Goal: Information Seeking & Learning: Learn about a topic

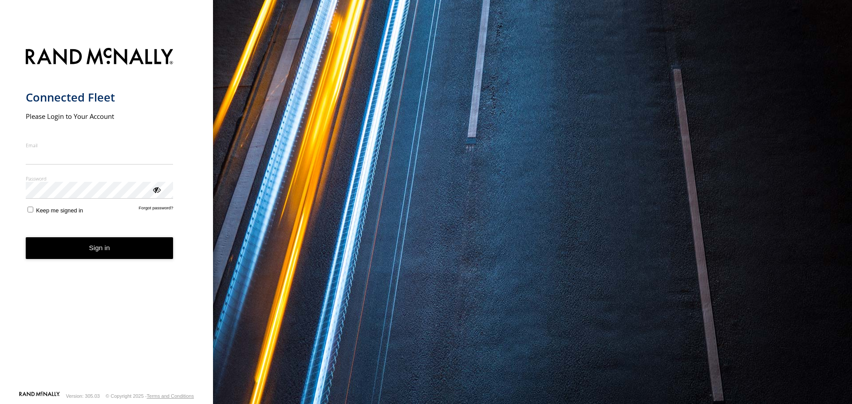
click at [0, 404] on nordpass-portal at bounding box center [0, 404] width 0 height 0
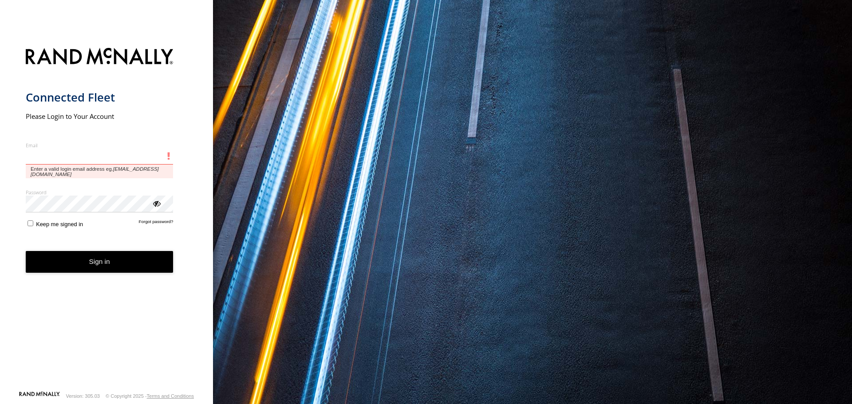
type input "**********"
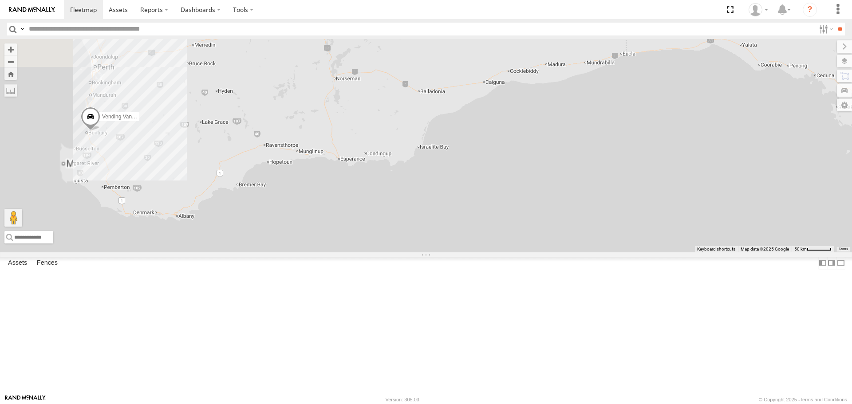
drag, startPoint x: 418, startPoint y: 251, endPoint x: 648, endPoint y: 322, distance: 240.2
click at [648, 252] on div "Vending Van 1ILG 620" at bounding box center [426, 145] width 852 height 213
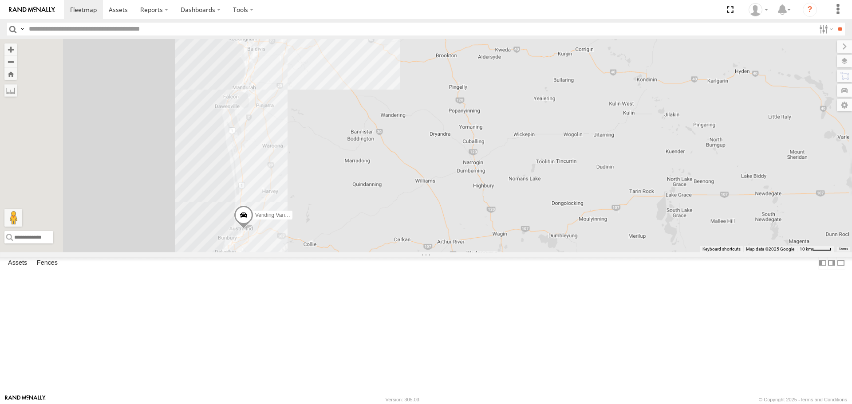
drag, startPoint x: 480, startPoint y: 269, endPoint x: 574, endPoint y: 198, distance: 117.5
click at [575, 198] on div "Vending Van 1ILG 620" at bounding box center [426, 145] width 852 height 213
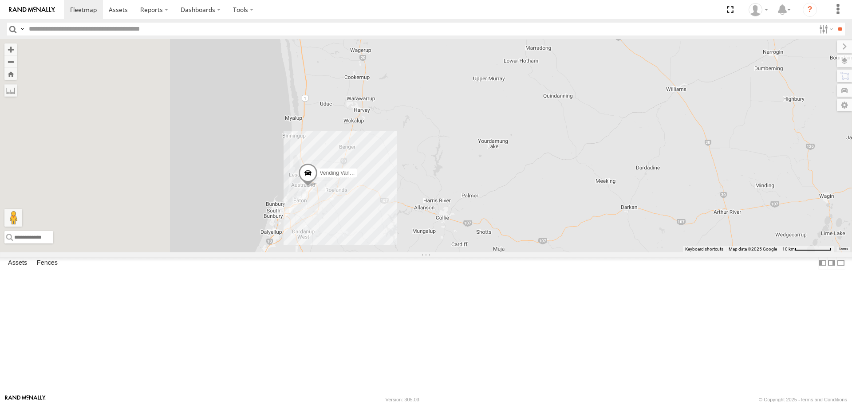
drag, startPoint x: 369, startPoint y: 290, endPoint x: 472, endPoint y: 298, distance: 103.8
click at [473, 252] on div "Vending Van 1ILG 620 Edmund Tech IOV698 Monique Vendi 1IEH 129" at bounding box center [426, 145] width 852 height 213
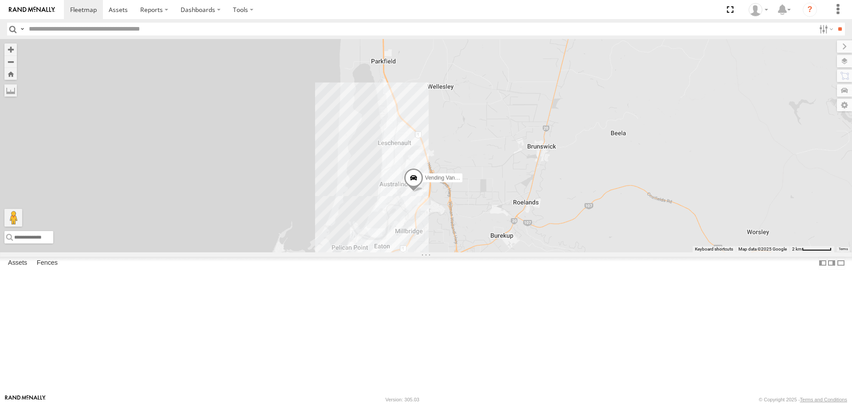
drag, startPoint x: 439, startPoint y: 226, endPoint x: 573, endPoint y: 344, distance: 177.4
click at [573, 252] on div "Vending Van 1ILG 620 Edmund Tech IOV698 Monique Vendi 1IEH 129" at bounding box center [426, 145] width 852 height 213
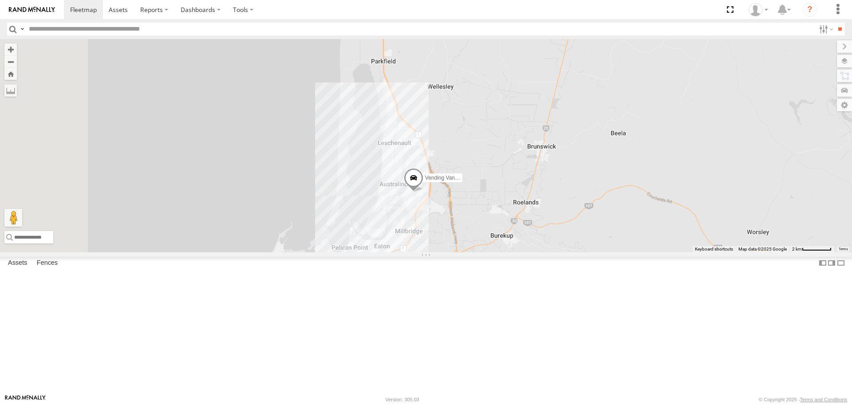
click at [424, 193] on span at bounding box center [414, 181] width 20 height 24
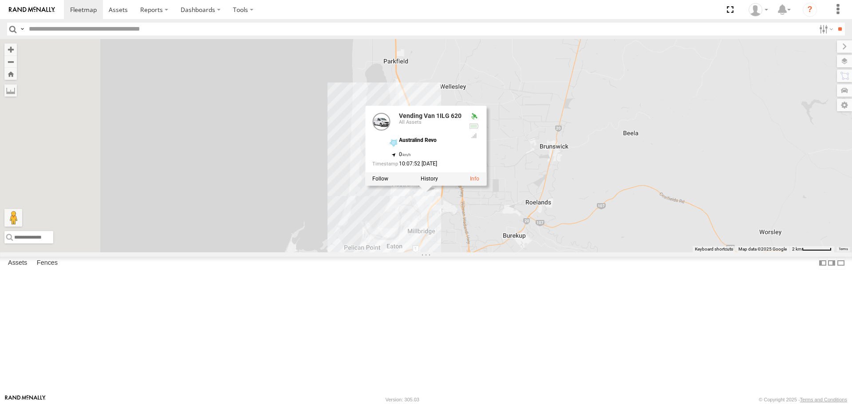
click at [334, 210] on div "Vending Van 1ILG 620 Edmund Tech IOV698 Monique Vendi 1IEH 129 Vending Van 1ILG…" at bounding box center [426, 145] width 852 height 213
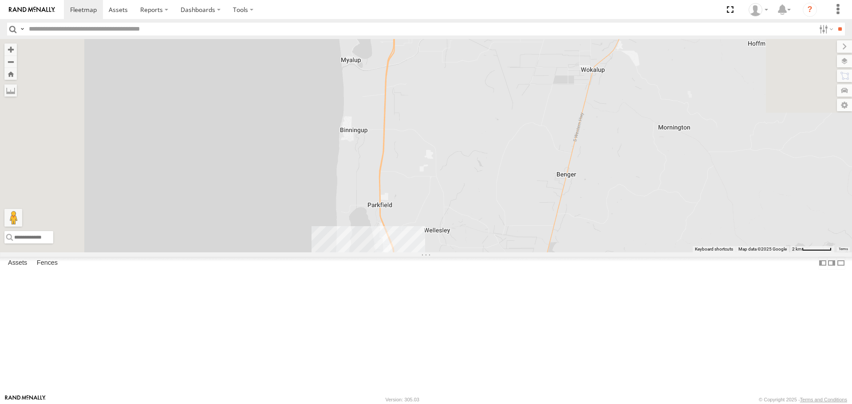
drag, startPoint x: 407, startPoint y: 210, endPoint x: 391, endPoint y: 353, distance: 144.7
click at [391, 252] on div "Vending Van 1ILG 620 Edmund Tech IOV698 Monique Vendi 1IEH 129" at bounding box center [426, 145] width 852 height 213
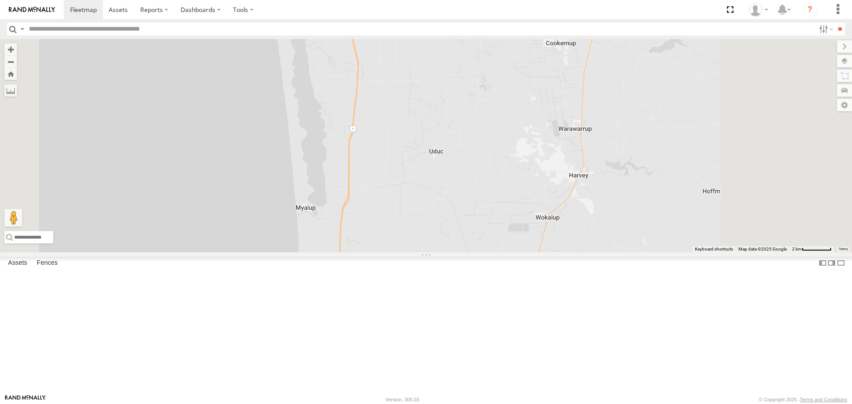
drag, startPoint x: 435, startPoint y: 182, endPoint x: 389, endPoint y: 319, distance: 145.0
click at [389, 252] on div "Vending Van 1ILG 620 Edmund Tech IOV698 Monique Vendi 1IEH 129" at bounding box center [426, 145] width 852 height 213
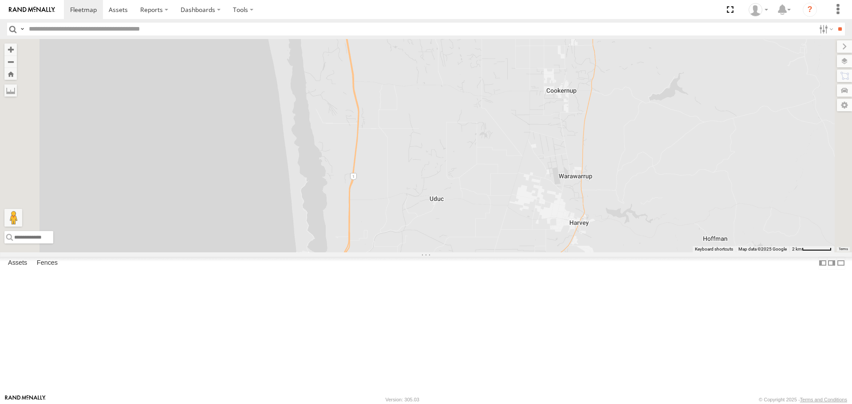
drag, startPoint x: 407, startPoint y: 223, endPoint x: 463, endPoint y: 329, distance: 120.1
click at [464, 252] on div "Vending Van 1ILG 620 Edmund Tech IOV698 Monique Vendi 1IEH 129" at bounding box center [426, 145] width 852 height 213
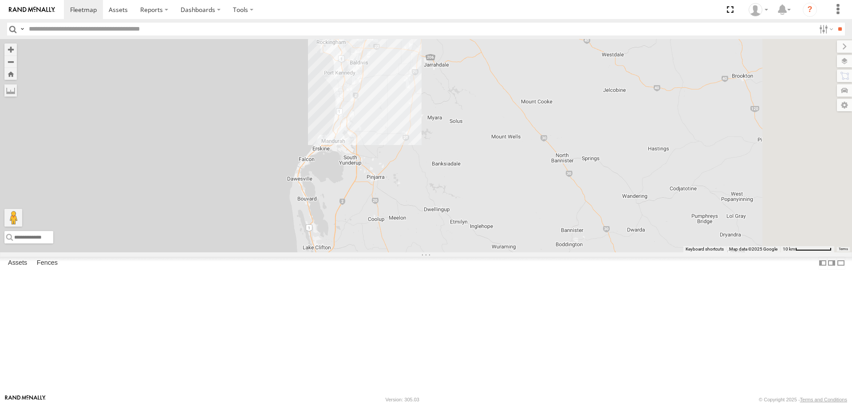
drag, startPoint x: 432, startPoint y: 186, endPoint x: 412, endPoint y: 273, distance: 88.8
click at [384, 252] on div "Vending Van 1ILG 620 Edmund Tech IOV698 Monique Vendi 1IEH 129" at bounding box center [426, 145] width 852 height 213
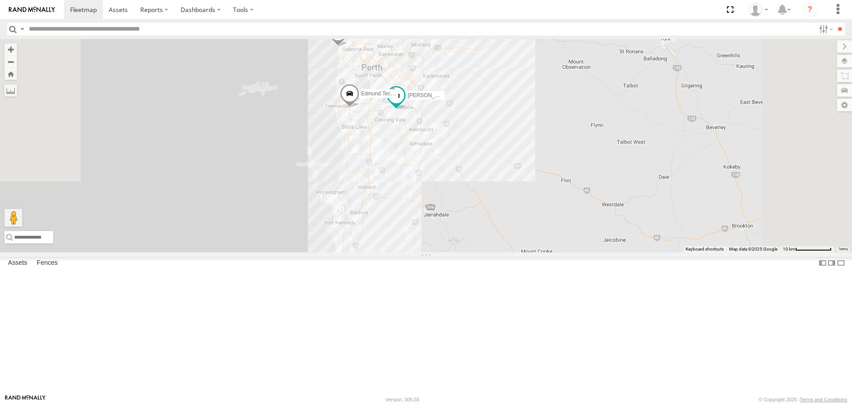
drag, startPoint x: 493, startPoint y: 126, endPoint x: 494, endPoint y: 272, distance: 146.1
click at [494, 252] on div "Vending Van 1ILG 620 Edmund Tech IOV698 Monique Vendi 1IEH 129 Josh Vend 1IBO-9…" at bounding box center [426, 145] width 852 height 213
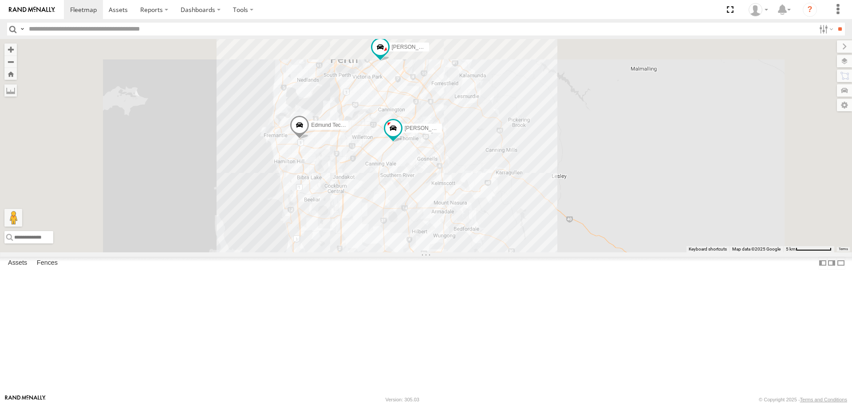
drag, startPoint x: 462, startPoint y: 168, endPoint x: 492, endPoint y: 266, distance: 102.6
click at [485, 252] on div "Vending Van 1ILG 620 Edmund Tech IOV698 Monique Vendi 1IEH 129 Josh Vend 1IBO-9…" at bounding box center [426, 145] width 852 height 213
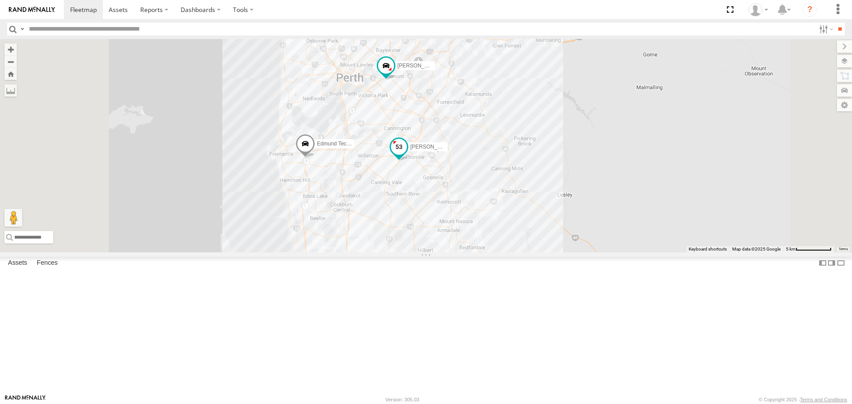
click at [407, 155] on span at bounding box center [399, 147] width 16 height 16
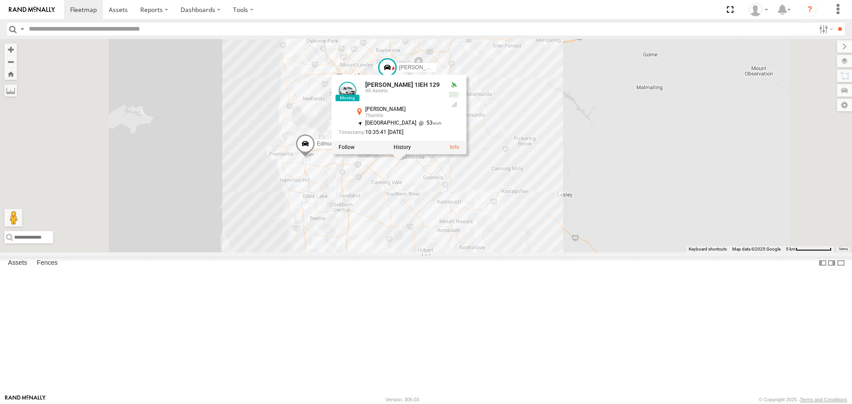
drag, startPoint x: 298, startPoint y: 162, endPoint x: 322, endPoint y: 162, distance: 24.4
click at [298, 162] on div "Vending Van 1ILG 620 Edmund Tech IOV698 Monique Vendi 1IEH 129 Josh Vend 1IBO-9…" at bounding box center [426, 145] width 852 height 213
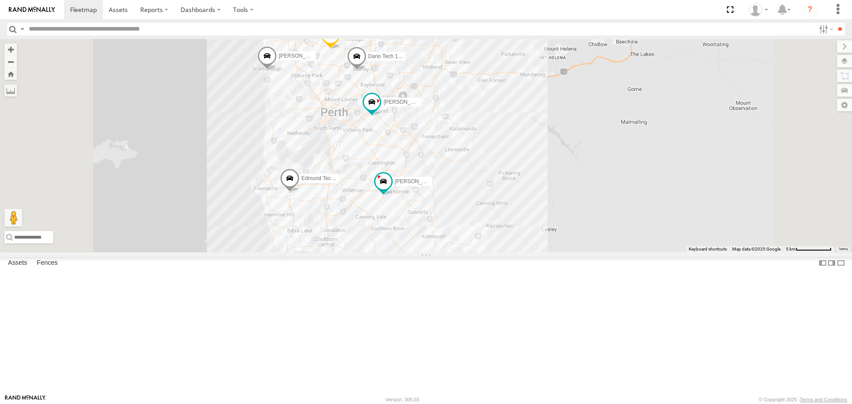
drag, startPoint x: 365, startPoint y: 151, endPoint x: 348, endPoint y: 194, distance: 46.0
click at [348, 194] on div "Vending Van 1ILG 620 Edmund Tech IOV698 Monique Vendi 1IEH 129 Josh Vend 1IBO-9…" at bounding box center [426, 145] width 852 height 213
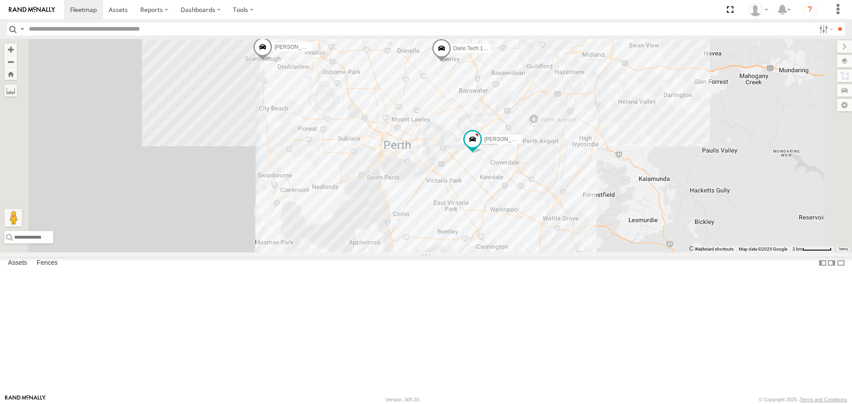
click at [273, 61] on span at bounding box center [263, 49] width 20 height 24
click at [339, 215] on div "Vending Van 1ILG 620 Edmund Tech IOV698 Monique Vendi 1IEH 129 Josh Vend 1IBO-9…" at bounding box center [426, 145] width 852 height 213
click at [482, 146] on span at bounding box center [474, 139] width 16 height 16
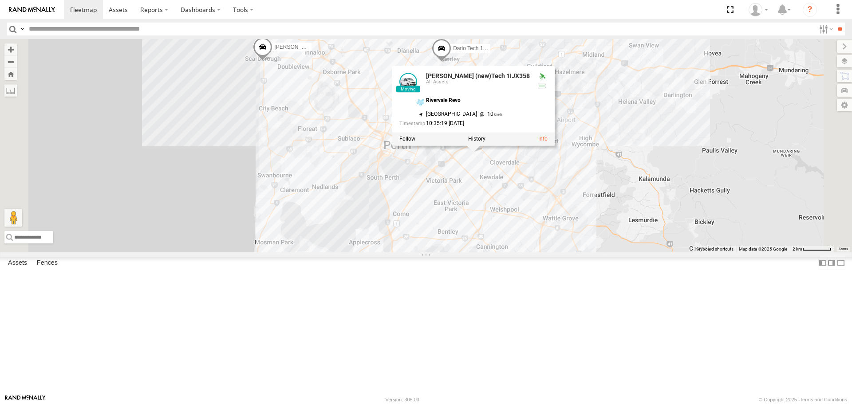
click at [332, 218] on div "Vending Van 1ILG 620 Edmund Tech IOV698 Monique Vendi 1IEH 129 Josh Vend 1IBO-9…" at bounding box center [426, 145] width 852 height 213
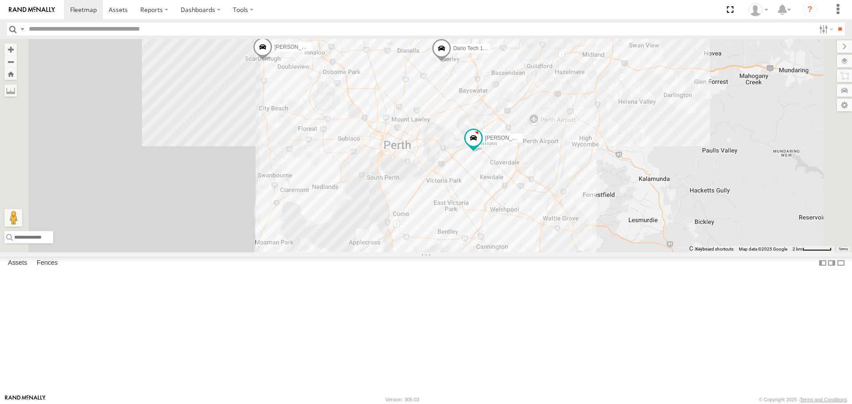
click at [399, 20] on span at bounding box center [390, 8] width 20 height 24
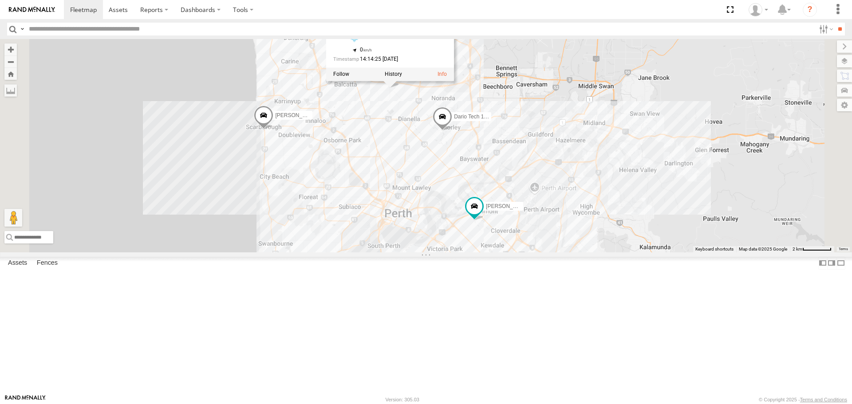
drag, startPoint x: 504, startPoint y: 206, endPoint x: 505, endPoint y: 265, distance: 59.5
click at [505, 252] on div "Vending Van 1ILG 620 Edmund Tech IOV698 Monique Vendi 1IEH 129 Josh Vend 1IBO-9…" at bounding box center [426, 145] width 852 height 213
click at [116, 11] on span at bounding box center [118, 9] width 19 height 8
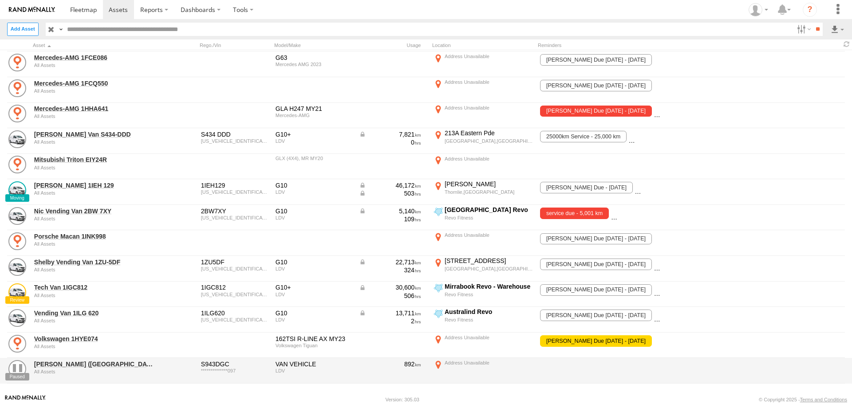
scroll to position [324, 0]
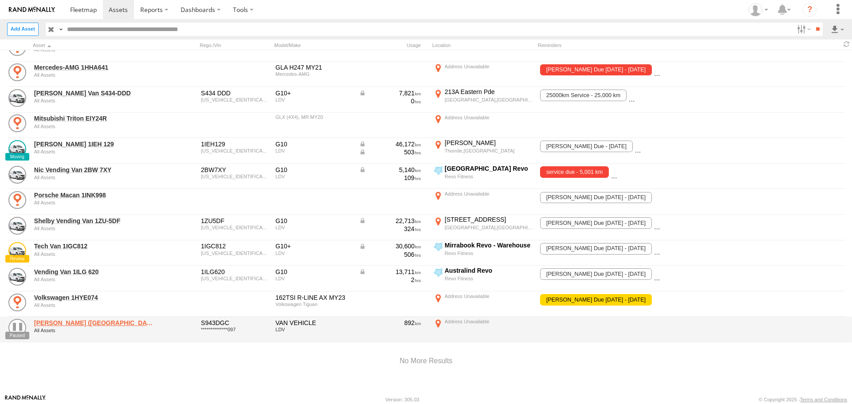
click at [95, 322] on link "Cameron Roberts (SA) S943DGC" at bounding box center [95, 323] width 122 height 8
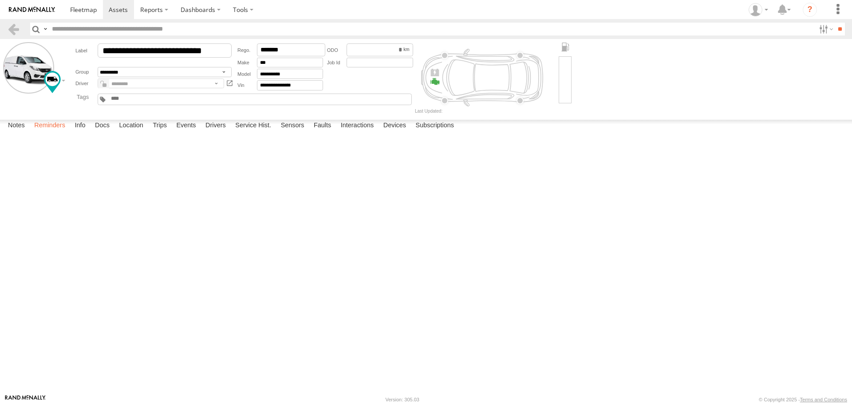
click at [55, 132] on label "Reminders" at bounding box center [50, 126] width 40 height 12
click at [83, 132] on label "Info" at bounding box center [80, 126] width 20 height 12
click at [104, 132] on label "Docs" at bounding box center [103, 126] width 24 height 12
click at [127, 132] on label "Location" at bounding box center [131, 126] width 33 height 12
click at [168, 132] on label "Trips" at bounding box center [159, 126] width 23 height 12
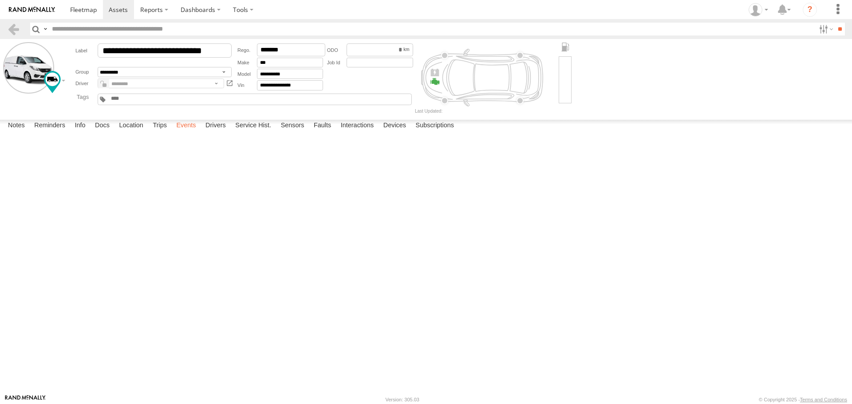
click at [193, 132] on label "Events" at bounding box center [186, 126] width 28 height 12
click at [160, 132] on label "Trips" at bounding box center [159, 126] width 23 height 12
click at [181, 132] on label "Events" at bounding box center [186, 126] width 28 height 12
click at [191, 132] on label "Events" at bounding box center [186, 126] width 28 height 12
click at [401, 132] on label "Devices" at bounding box center [395, 126] width 32 height 12
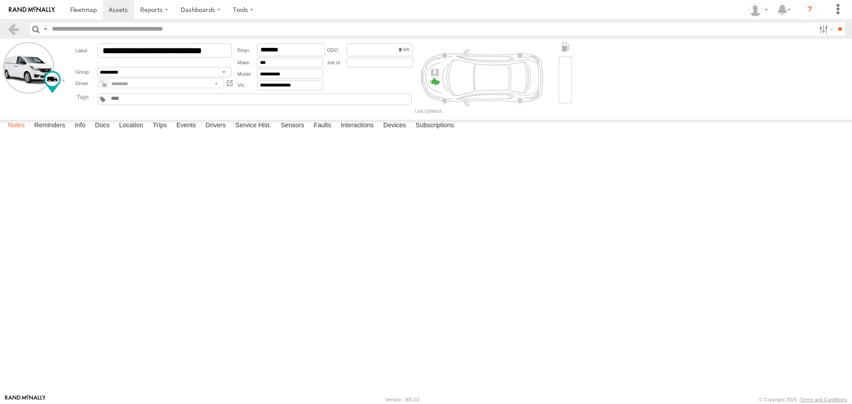
click at [8, 132] on label "Notes" at bounding box center [17, 126] width 26 height 12
click at [15, 27] on link at bounding box center [13, 29] width 13 height 13
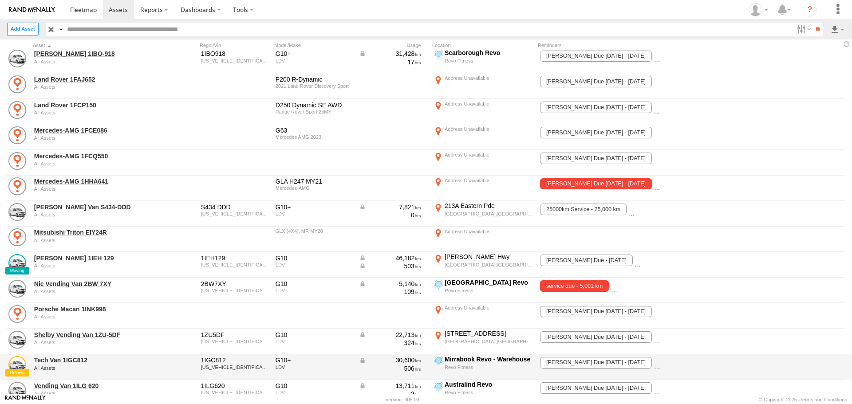
scroll to position [324, 0]
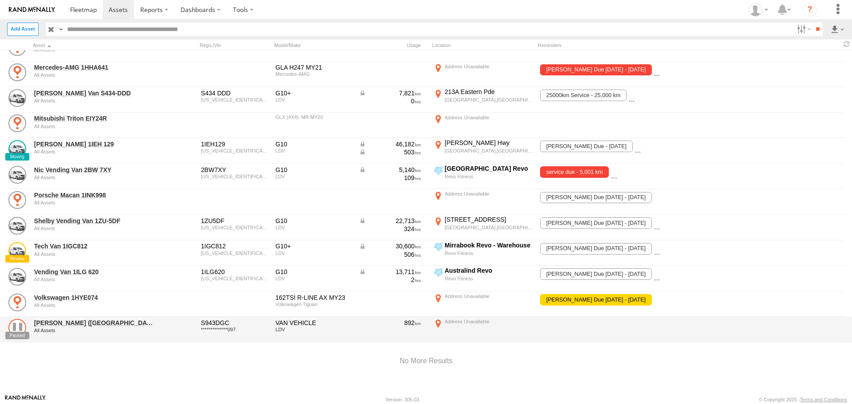
click at [19, 324] on link at bounding box center [17, 328] width 18 height 18
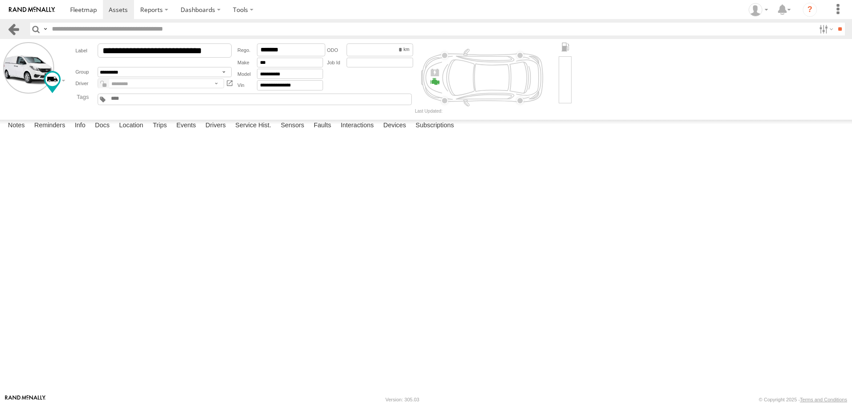
click at [11, 29] on link at bounding box center [13, 29] width 13 height 13
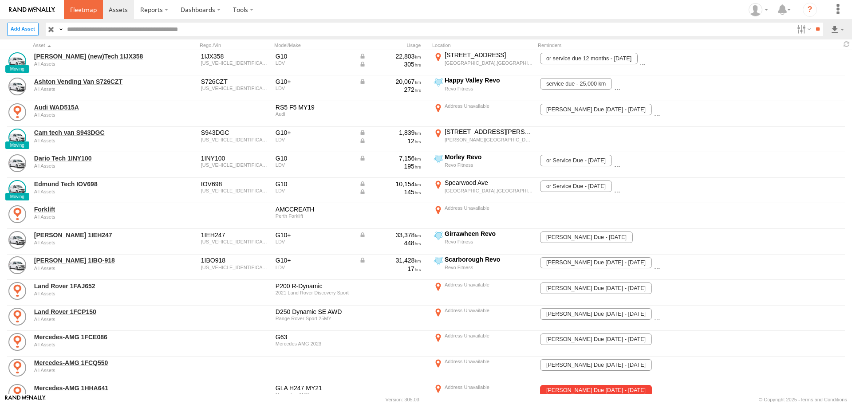
click at [80, 10] on span at bounding box center [83, 9] width 27 height 8
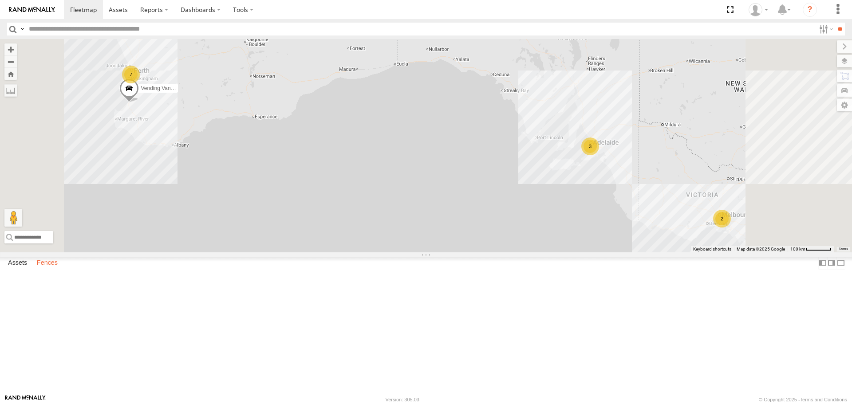
click at [51, 270] on label "Fences" at bounding box center [47, 263] width 30 height 12
click at [24, 270] on label "Assets" at bounding box center [18, 263] width 28 height 12
click at [81, 10] on span at bounding box center [83, 9] width 27 height 8
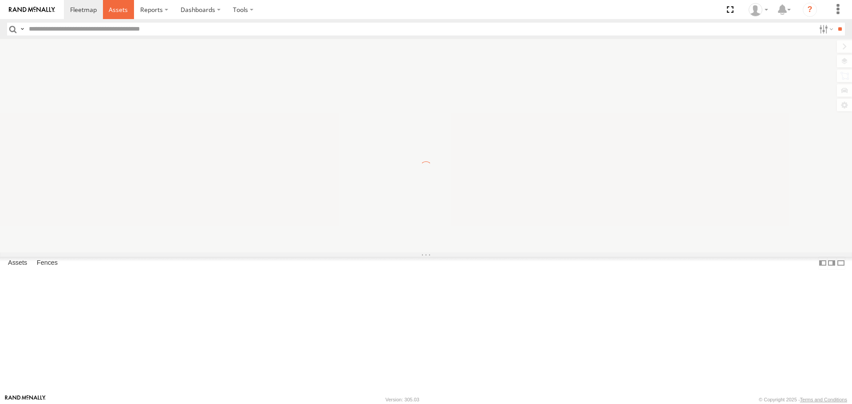
click at [122, 10] on span at bounding box center [118, 9] width 19 height 8
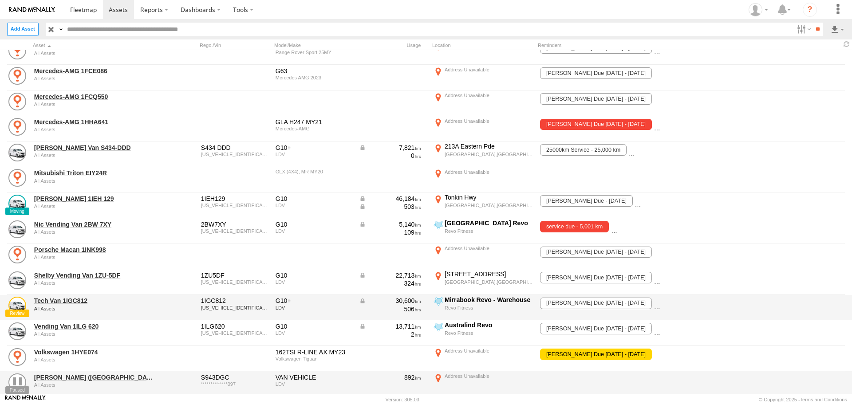
scroll to position [324, 0]
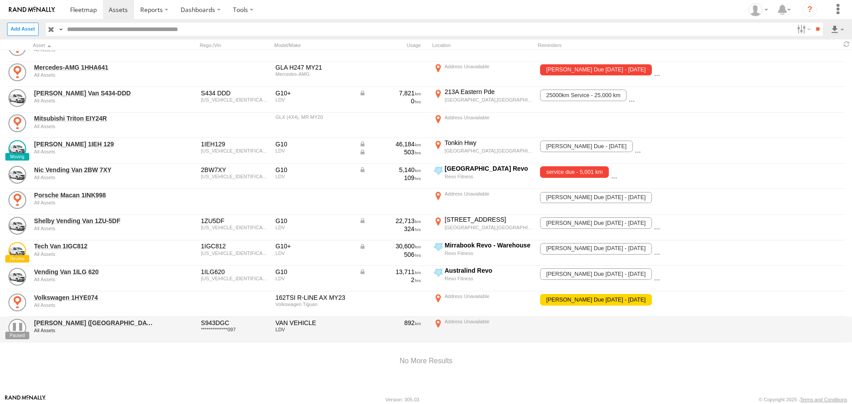
click at [463, 319] on div at bounding box center [489, 322] width 88 height 6
click at [14, 335] on link at bounding box center [17, 328] width 18 height 18
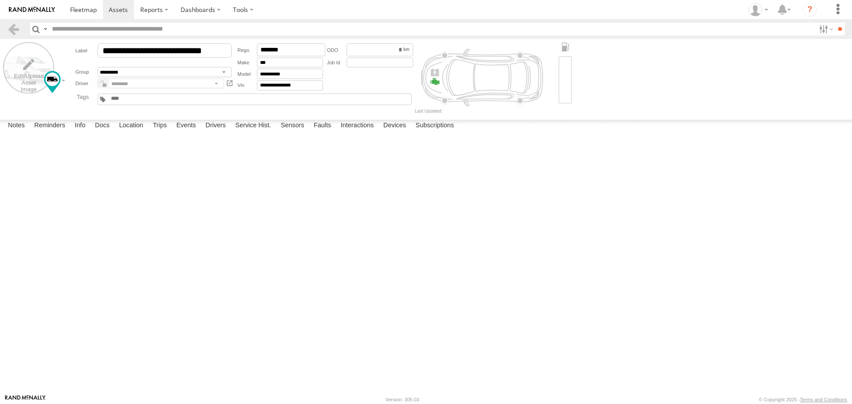
click at [36, 67] on label at bounding box center [28, 67] width 51 height 51
click at [0, 0] on div "Edit Avatar ×" at bounding box center [0, 0] width 0 height 0
click at [0, 0] on label "×" at bounding box center [0, 0] width 0 height 0
click at [49, 80] on div at bounding box center [108, 78] width 128 height 15
click at [0, 0] on div at bounding box center [0, 0] width 0 height 0
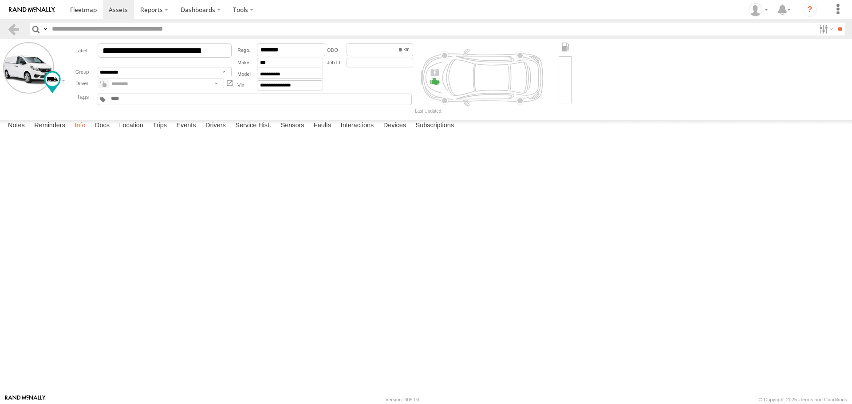
click at [86, 132] on label "Info" at bounding box center [80, 126] width 20 height 12
click at [293, 132] on label "Sensors" at bounding box center [293, 126] width 32 height 12
click at [345, 132] on label "Interactions" at bounding box center [357, 126] width 42 height 12
click at [398, 132] on label "Devices" at bounding box center [395, 126] width 32 height 12
click at [436, 132] on label "Subscriptions" at bounding box center [436, 126] width 48 height 12
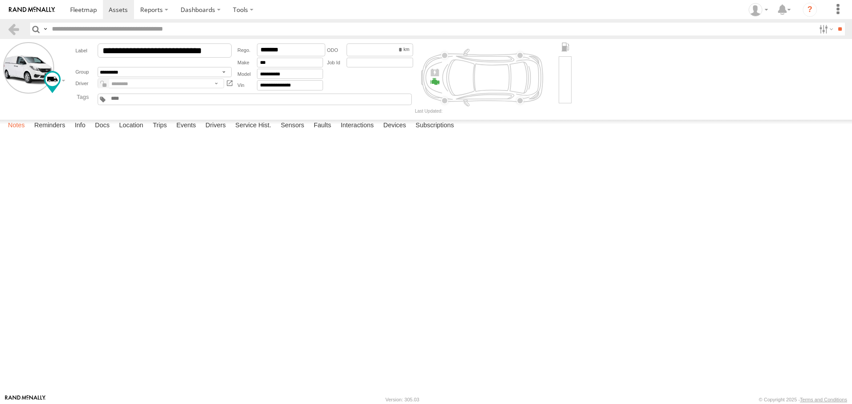
click at [19, 132] on label "Notes" at bounding box center [17, 126] width 26 height 12
click at [0, 0] on div at bounding box center [0, 0] width 0 height 0
